Goal: Transaction & Acquisition: Obtain resource

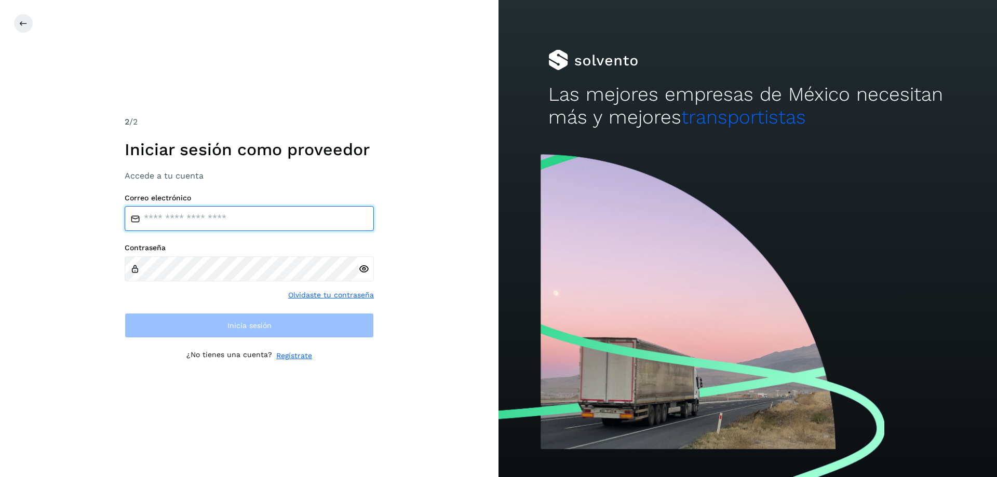
click at [241, 215] on input "email" at bounding box center [249, 218] width 249 height 25
type input "**********"
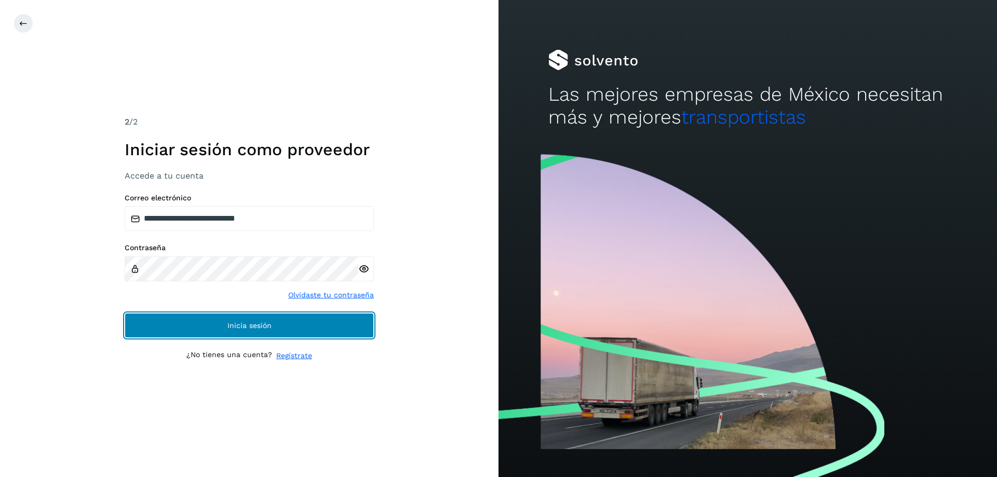
click at [228, 329] on span "Inicia sesión" at bounding box center [249, 325] width 44 height 7
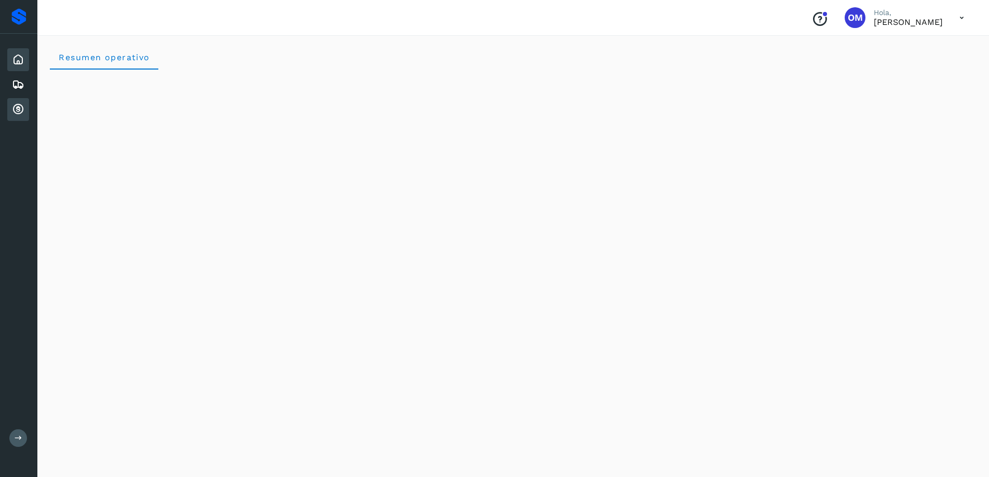
click at [20, 110] on icon at bounding box center [18, 109] width 12 height 12
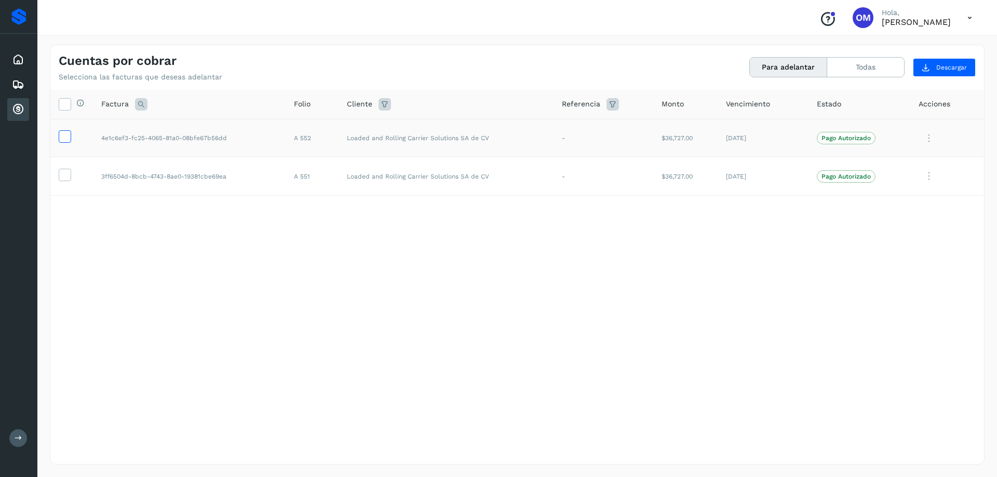
click at [68, 137] on icon at bounding box center [64, 135] width 11 height 11
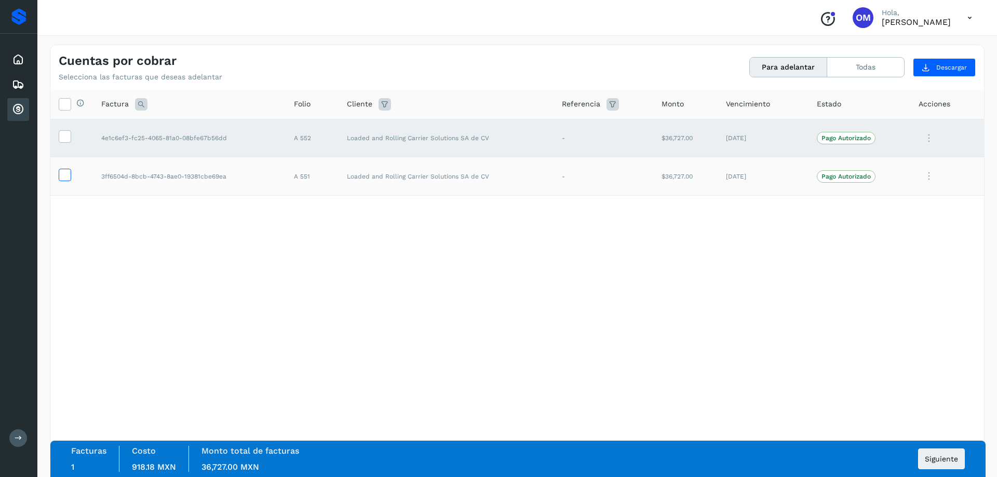
click at [63, 176] on icon at bounding box center [64, 174] width 11 height 11
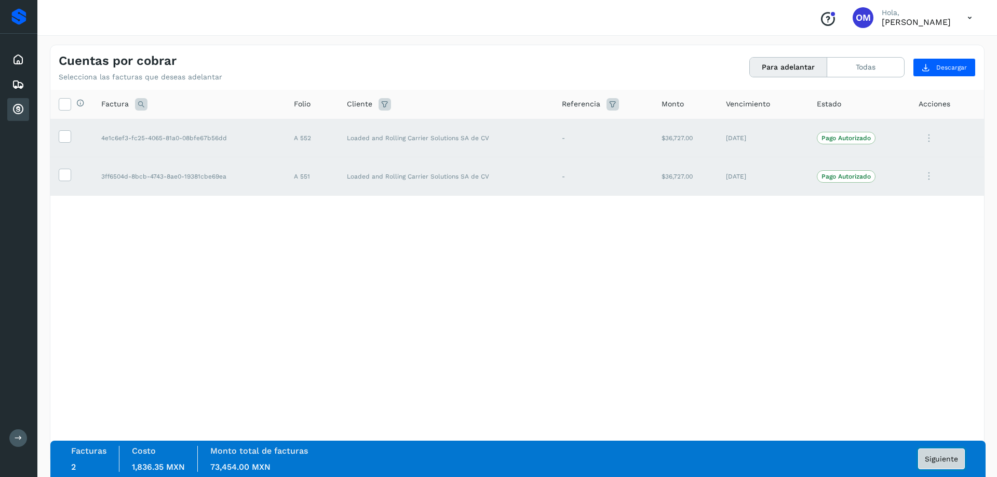
click at [942, 460] on span "Siguiente" at bounding box center [940, 458] width 33 height 7
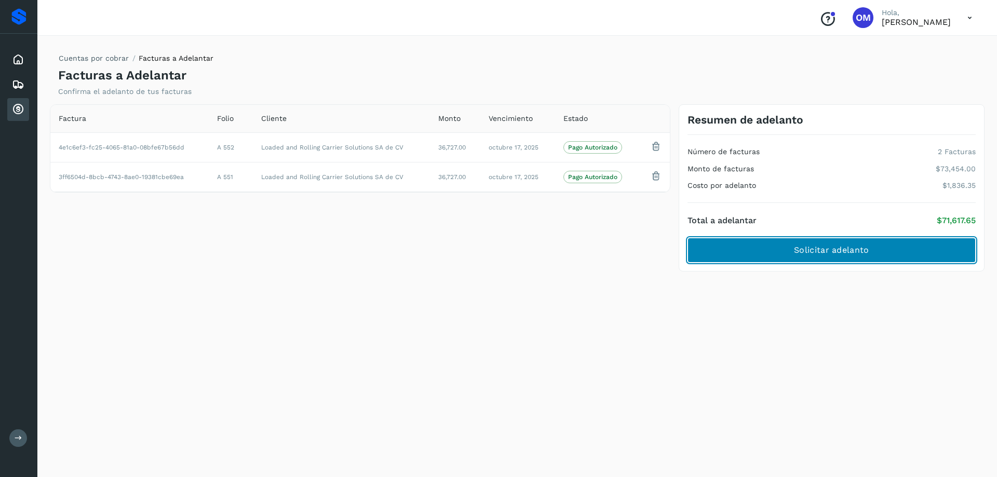
click at [791, 251] on button "Solicitar adelanto" at bounding box center [831, 250] width 288 height 25
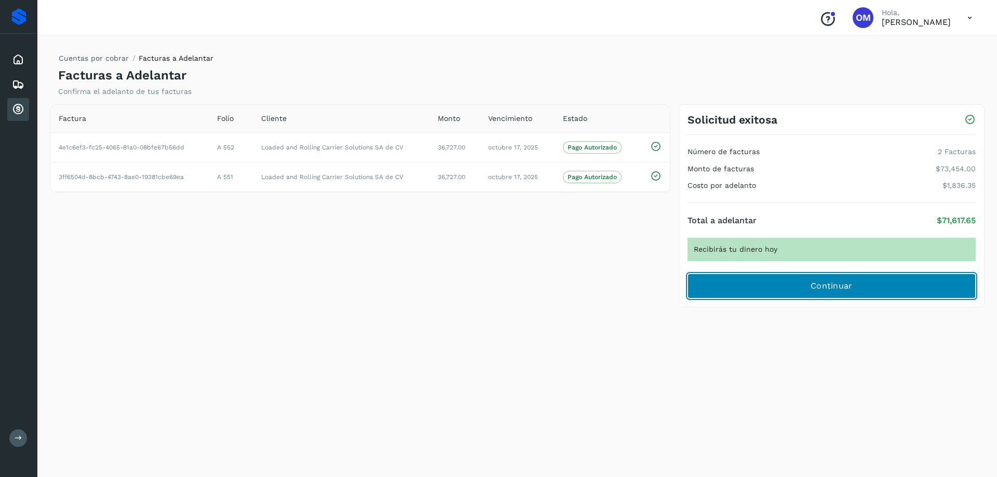
click at [825, 283] on span "Continuar" at bounding box center [831, 285] width 42 height 11
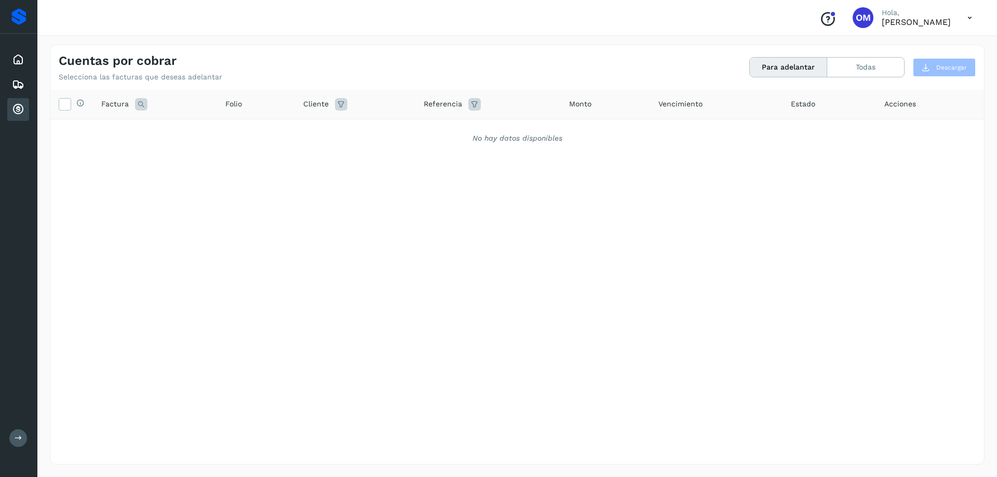
click at [969, 22] on icon at bounding box center [969, 17] width 21 height 21
click at [882, 44] on div "Cerrar sesión" at bounding box center [918, 47] width 124 height 20
